Goal: Task Accomplishment & Management: Use online tool/utility

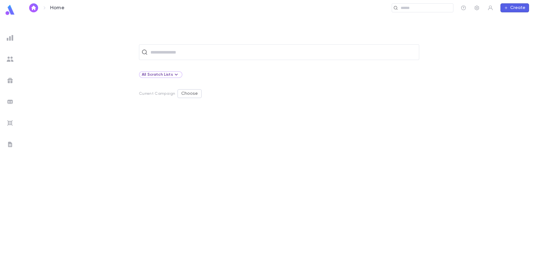
click at [7, 143] on img at bounding box center [10, 144] width 7 height 7
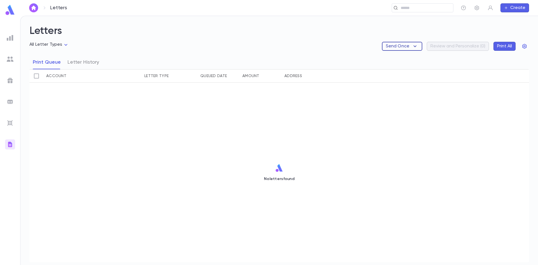
click at [402, 45] on p "Send Once" at bounding box center [398, 46] width 24 height 6
click at [400, 56] on li "Tuition Statements" at bounding box center [410, 57] width 53 height 9
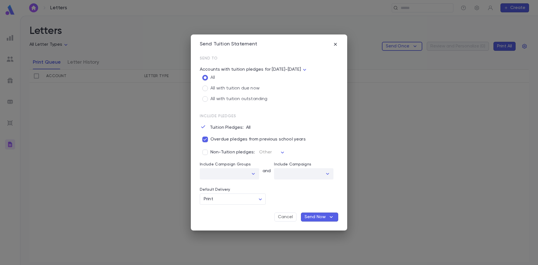
click at [312, 215] on p "Send Now" at bounding box center [315, 217] width 21 height 6
click at [313, 228] on li "Send Now" at bounding box center [323, 227] width 42 height 9
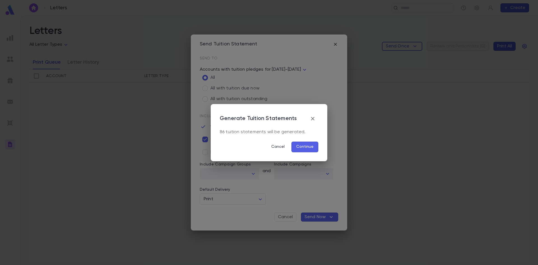
click at [308, 146] on button "Continue" at bounding box center [305, 147] width 27 height 11
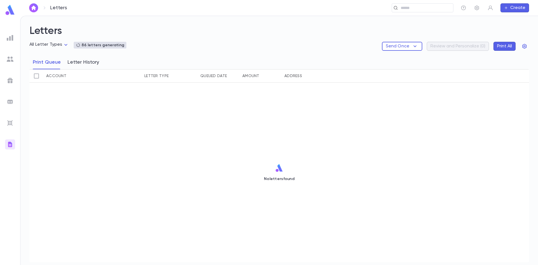
click at [87, 61] on button "Letter History" at bounding box center [84, 62] width 32 height 14
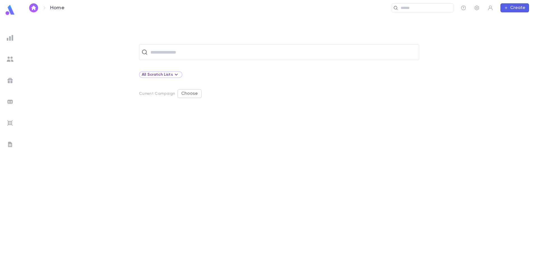
click at [12, 144] on img at bounding box center [10, 144] width 7 height 7
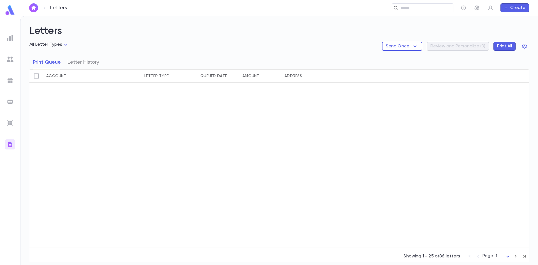
scroll to position [258, 0]
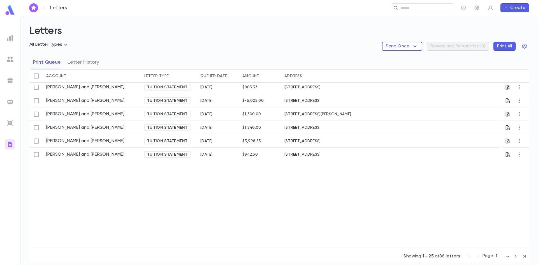
click at [505, 45] on button "Print All" at bounding box center [505, 46] width 22 height 9
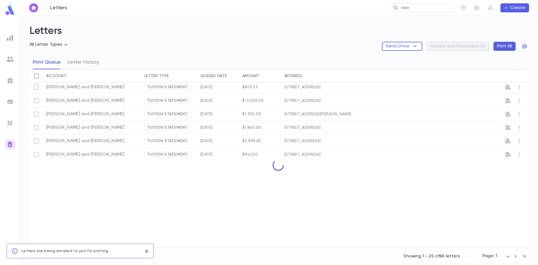
scroll to position [0, 0]
